Goal: Task Accomplishment & Management: Use online tool/utility

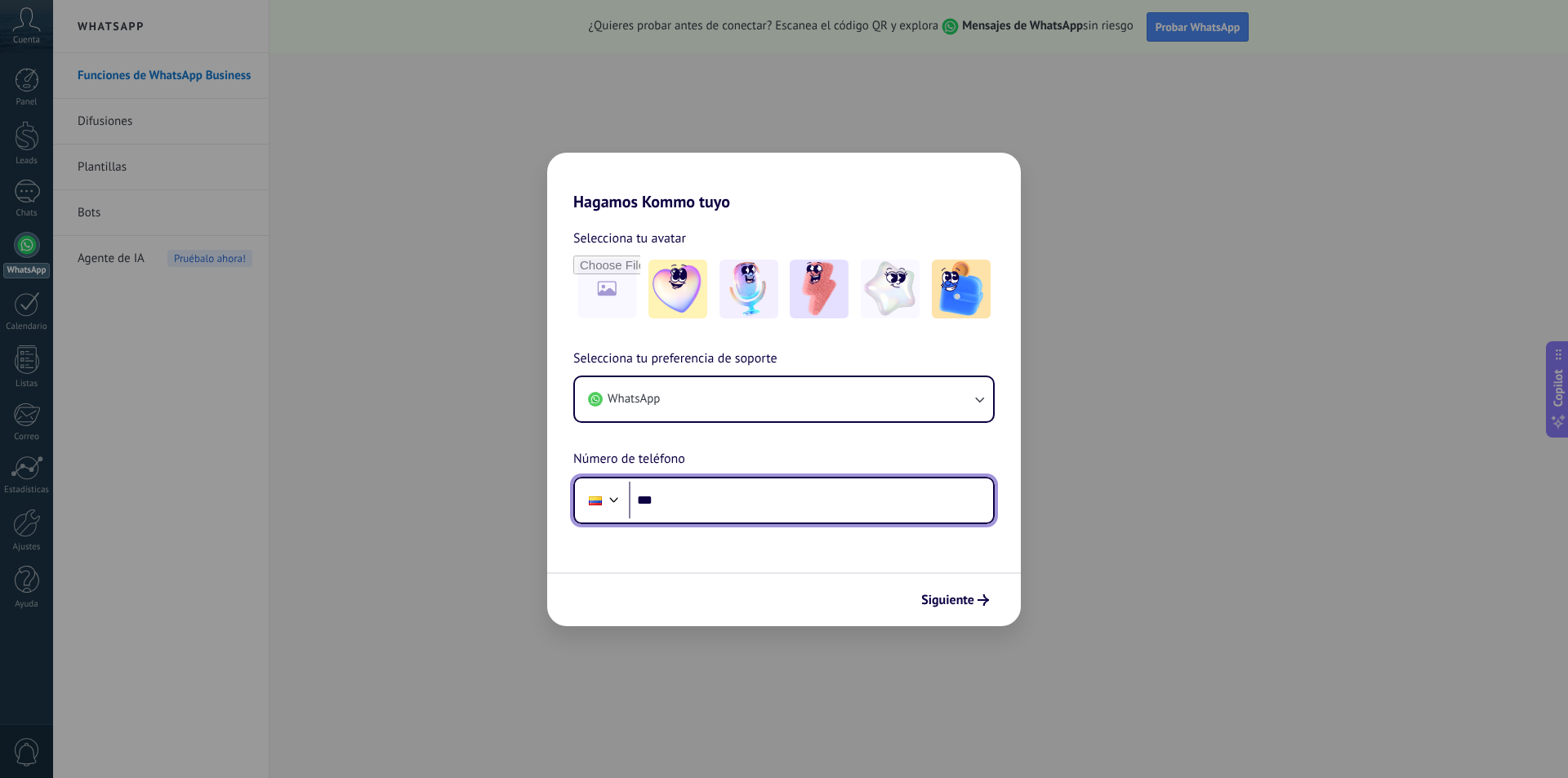
click at [687, 503] on input "***" at bounding box center [811, 500] width 364 height 37
type input "**********"
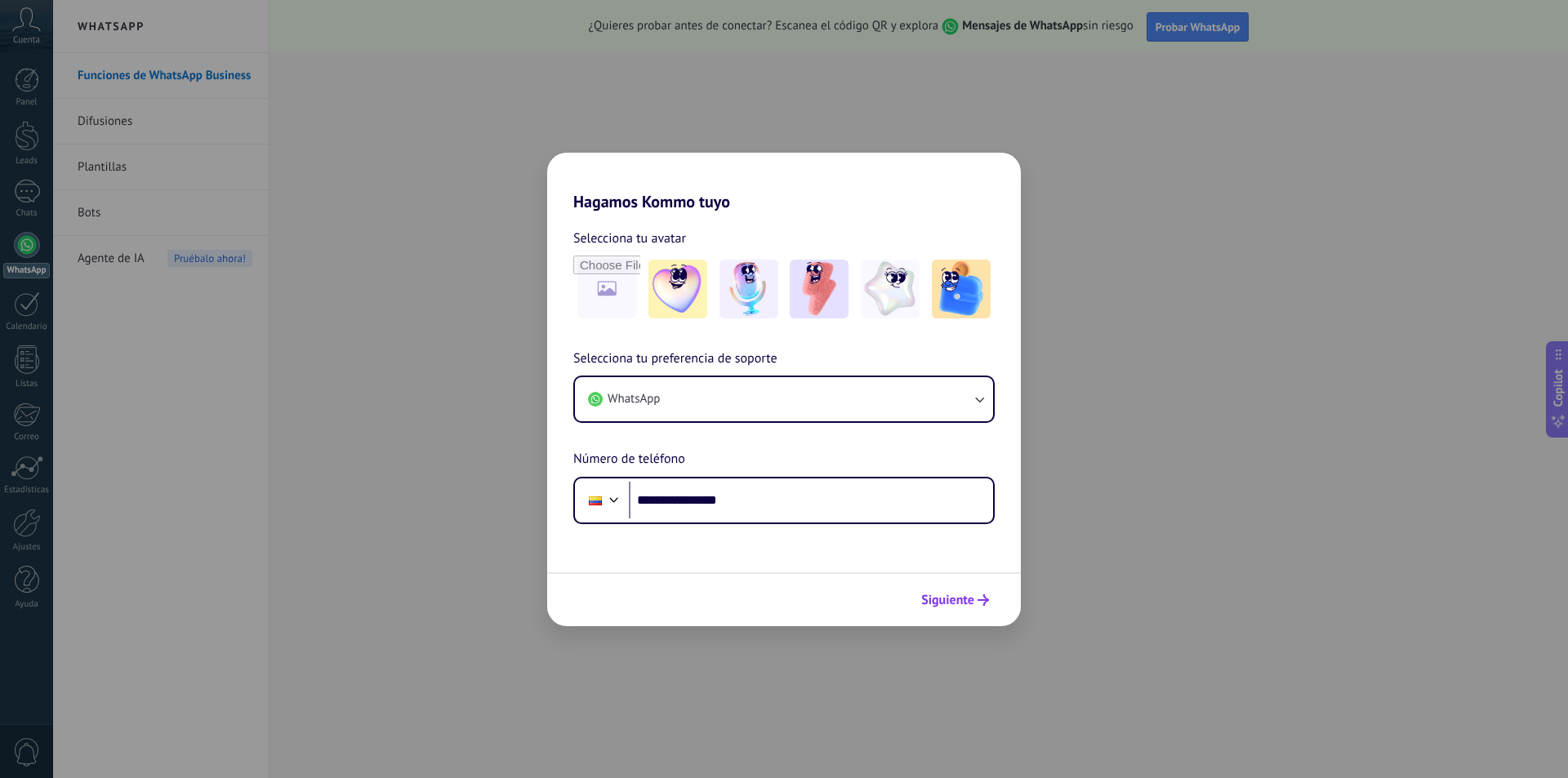
click at [939, 595] on span "Siguiente" at bounding box center [948, 599] width 53 height 11
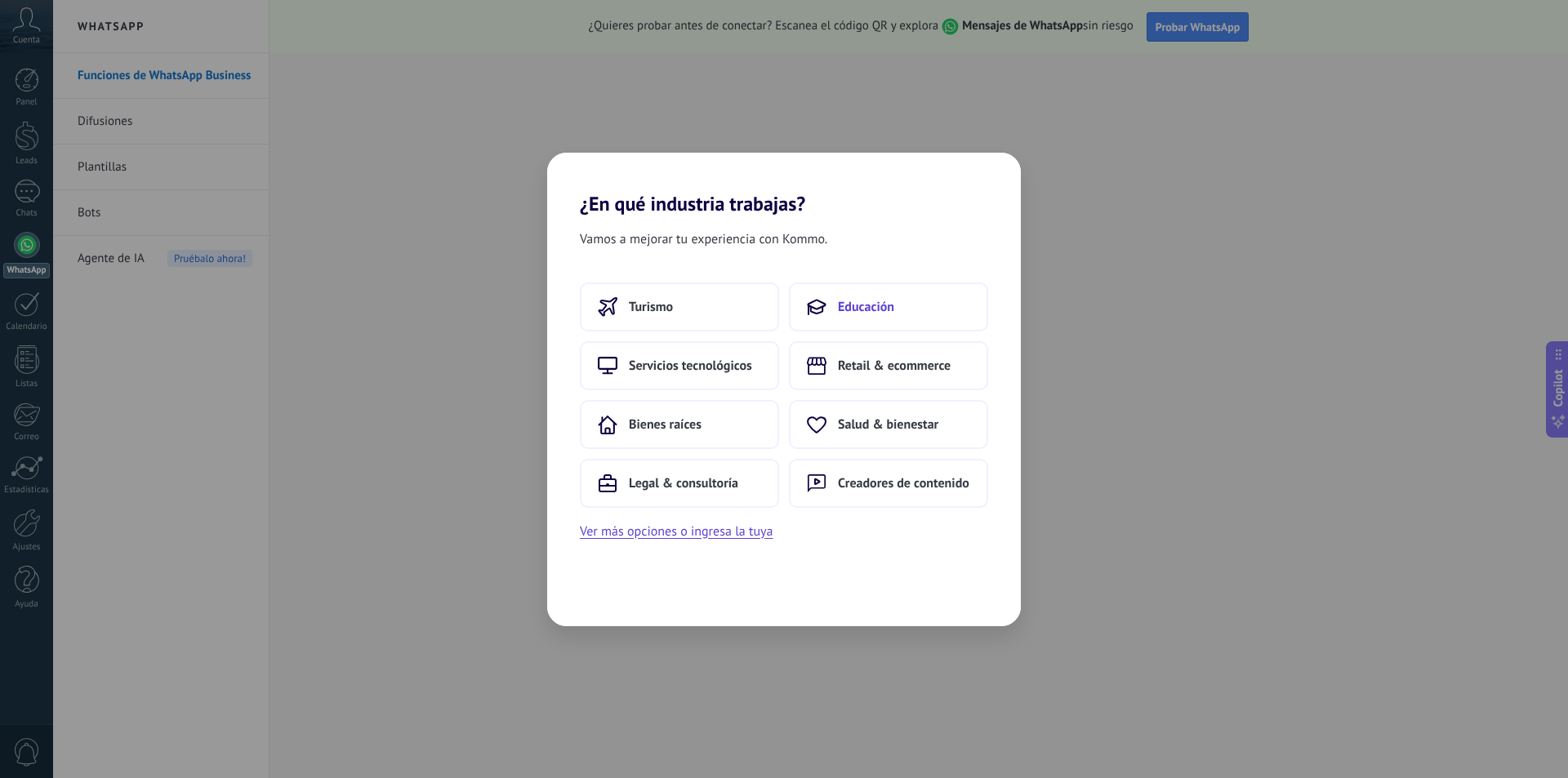
click at [854, 309] on span "Educación" at bounding box center [866, 306] width 56 height 16
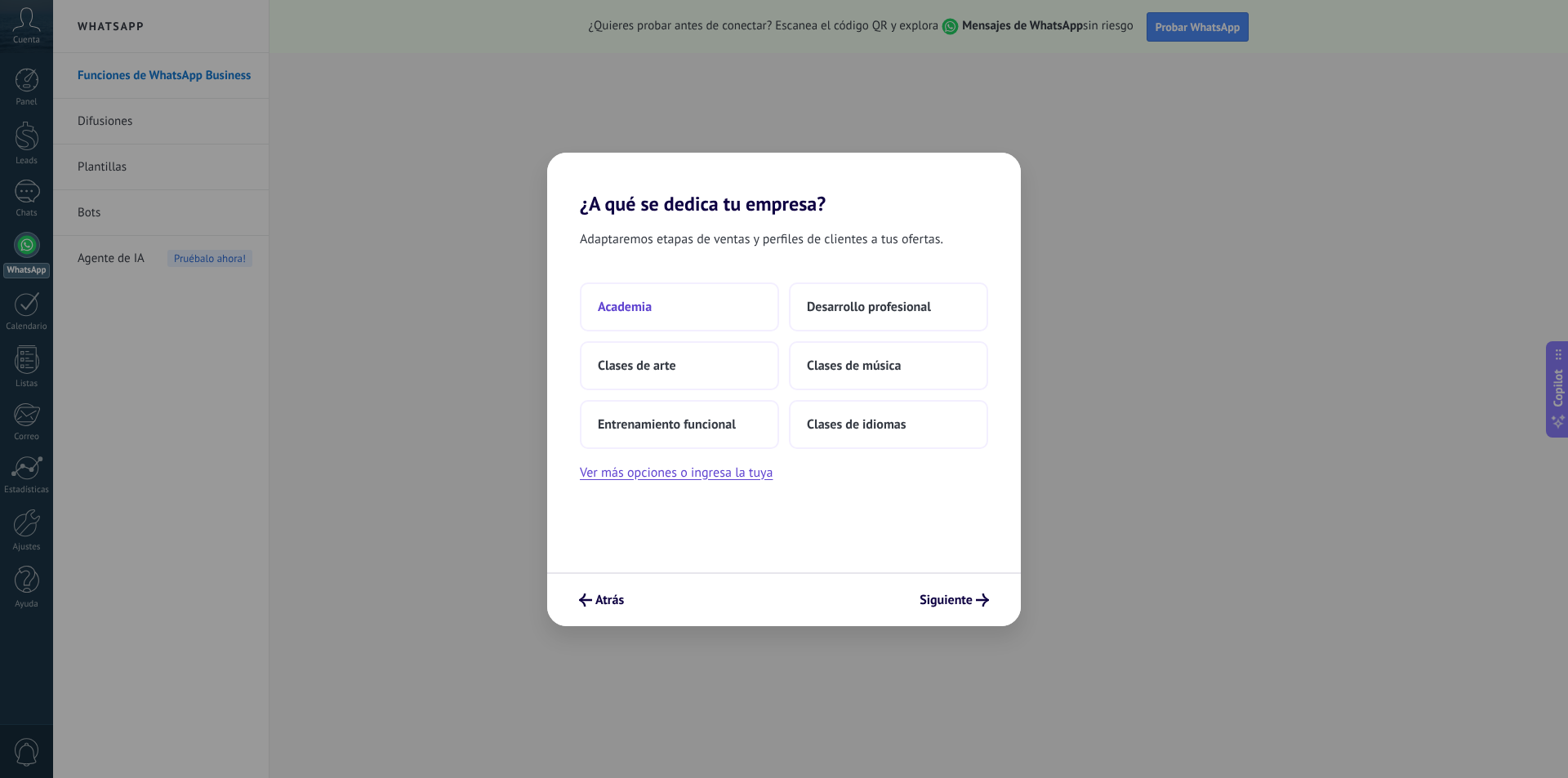
click at [609, 307] on span "Academia" at bounding box center [624, 306] width 54 height 16
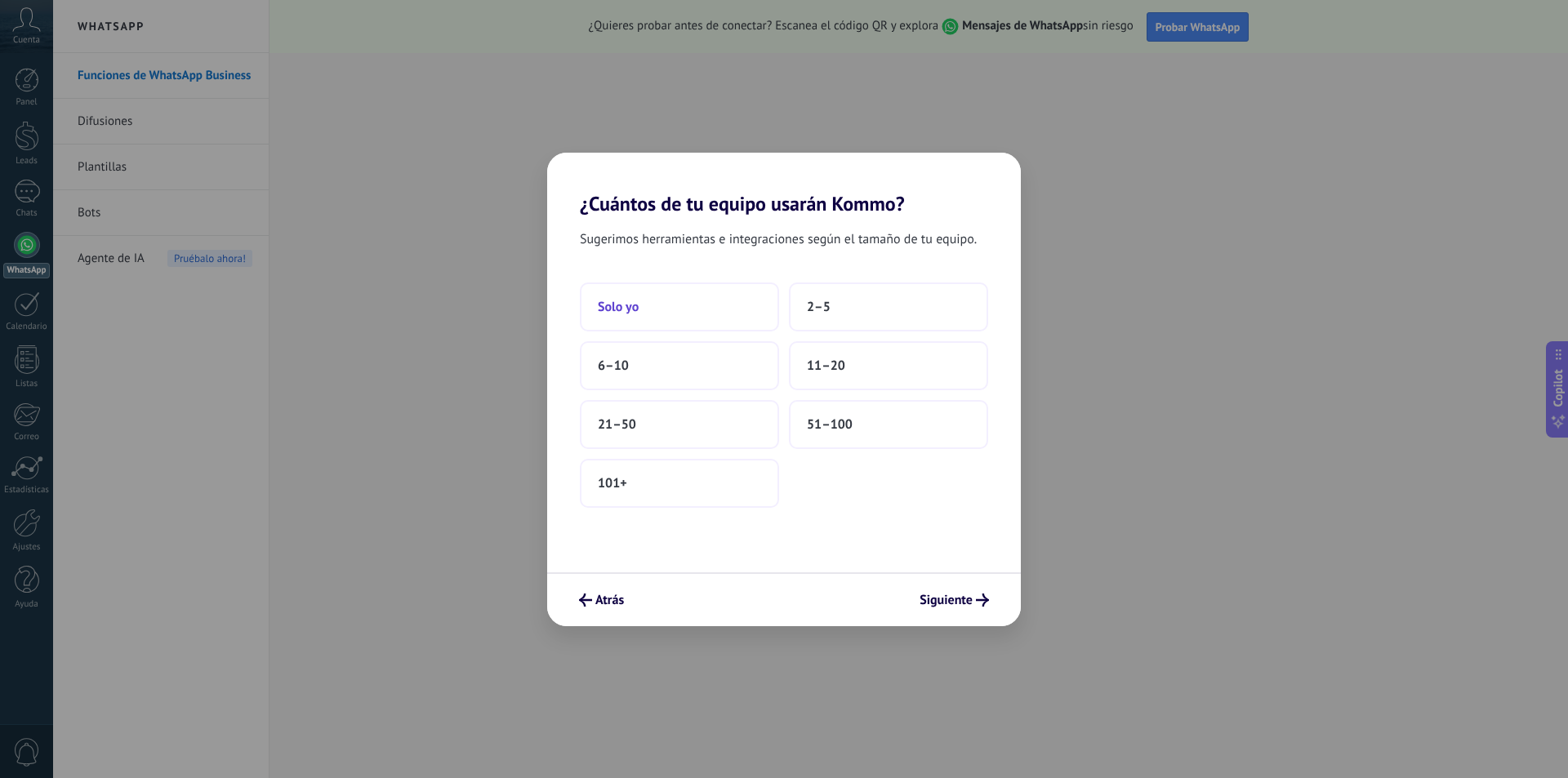
click at [623, 309] on span "Solo yo" at bounding box center [619, 306] width 41 height 16
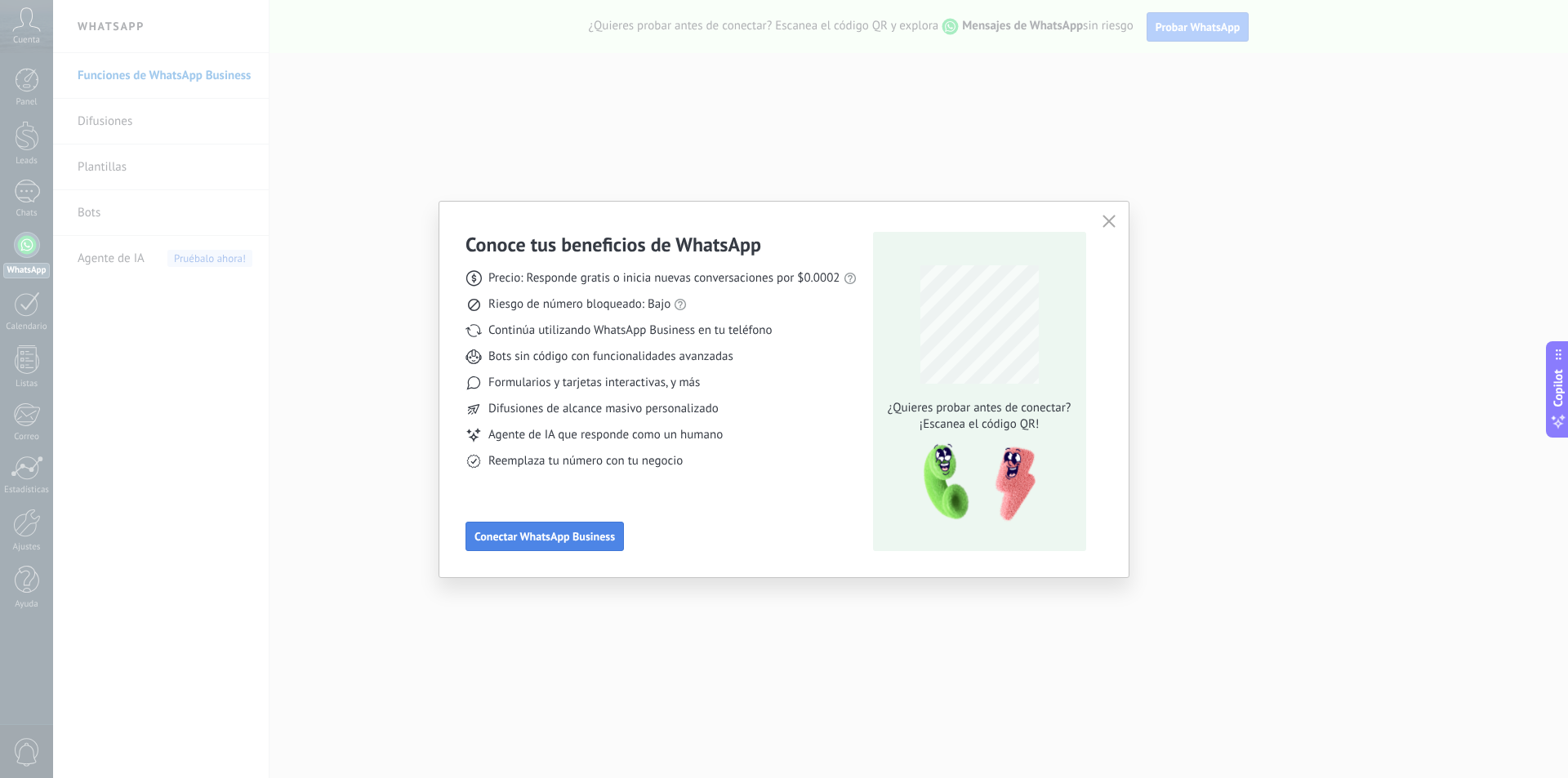
click at [578, 533] on span "Conectar WhatsApp Business" at bounding box center [545, 536] width 140 height 11
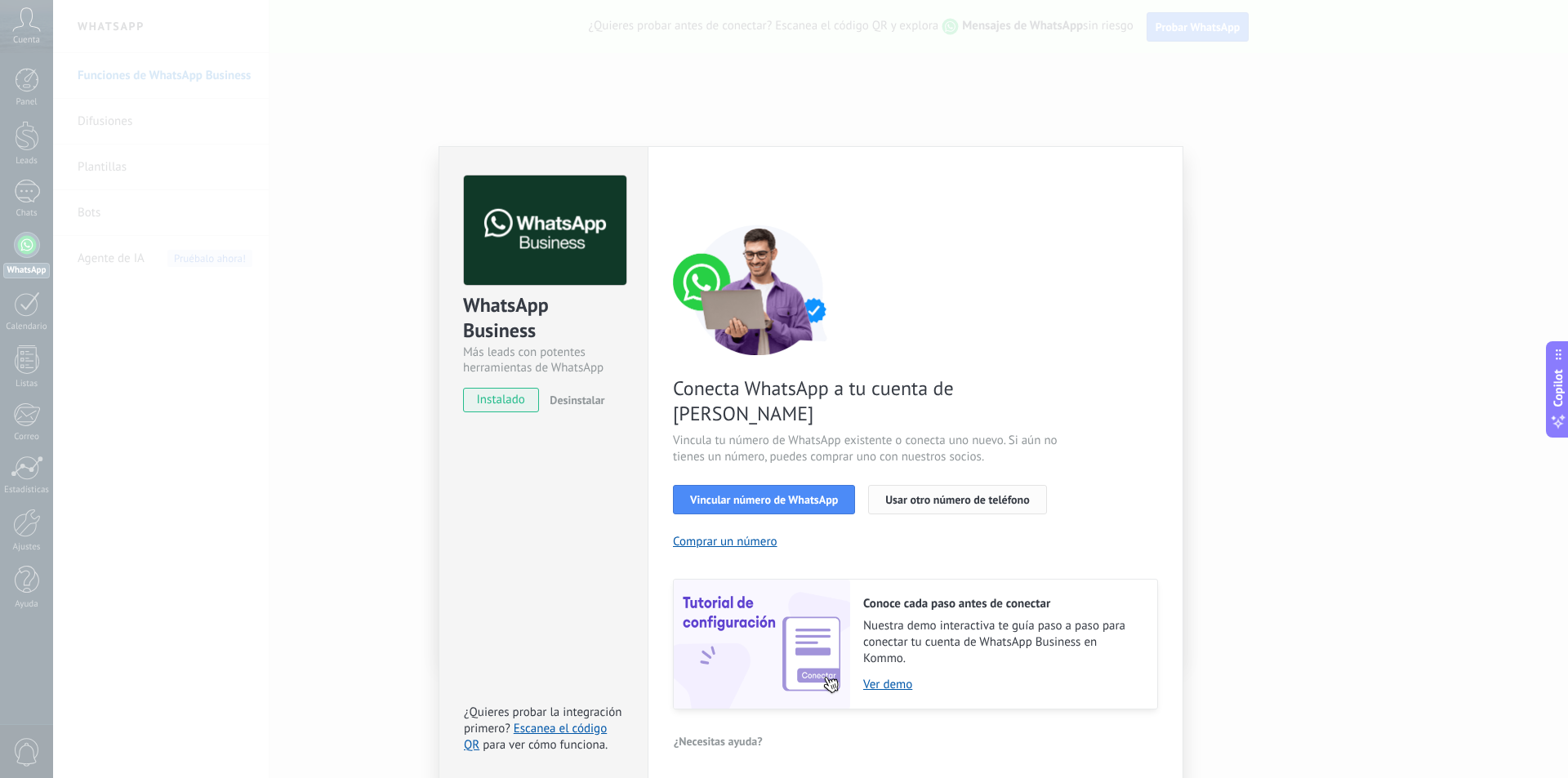
drag, startPoint x: 945, startPoint y: 455, endPoint x: 945, endPoint y: 469, distance: 14.0
click at [945, 459] on div "Conecta WhatsApp a tu cuenta de Kommo Vincula tu número de WhatsApp existente o…" at bounding box center [915, 467] width 485 height 485
click at [945, 494] on span "Usar otro número de teléfono" at bounding box center [957, 499] width 144 height 11
click at [1006, 677] on link "Ver demo" at bounding box center [1002, 684] width 277 height 15
click at [578, 403] on span "Desinstalar" at bounding box center [577, 400] width 54 height 14
